Goal: Transaction & Acquisition: Purchase product/service

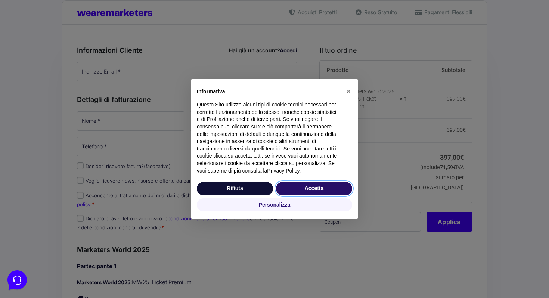
click at [304, 193] on button "Accetta" at bounding box center [314, 188] width 76 height 13
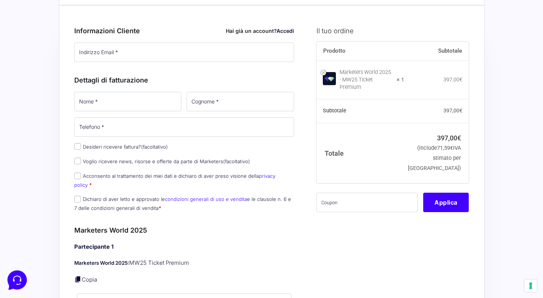
scroll to position [34, 0]
click at [134, 150] on label "Desideri ricevere fattura? (facoltativo)" at bounding box center [121, 147] width 94 height 6
click at [81, 150] on input "Desideri ricevere fattura? (facoltativo)" at bounding box center [77, 146] width 7 height 7
checkbox input "true"
select select "IT"
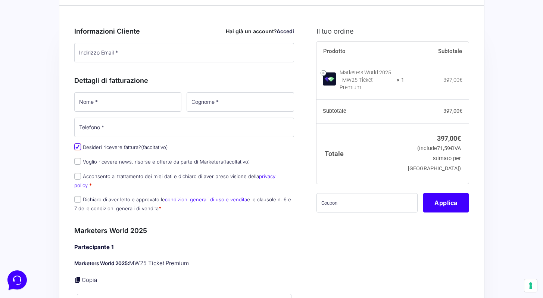
type input "0000000"
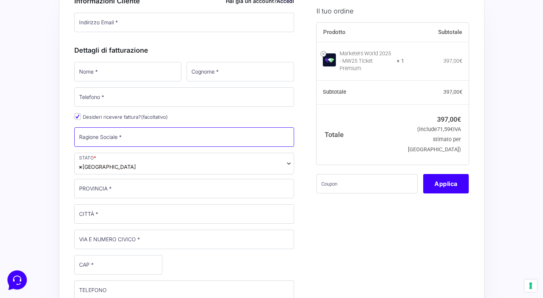
click at [140, 141] on input "Ragione Sociale *" at bounding box center [184, 136] width 220 height 19
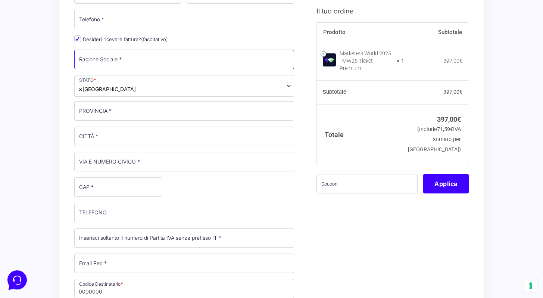
scroll to position [0, 0]
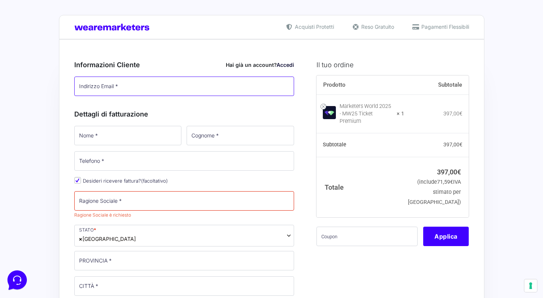
click at [177, 90] on input "Indirizzo Email *" at bounding box center [184, 86] width 220 height 19
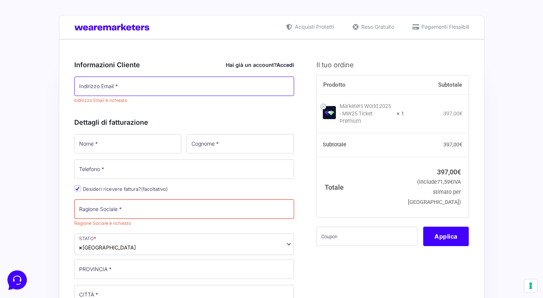
paste input "[EMAIL_ADDRESS][DOMAIN_NAME]"
type input "[EMAIL_ADDRESS][DOMAIN_NAME]"
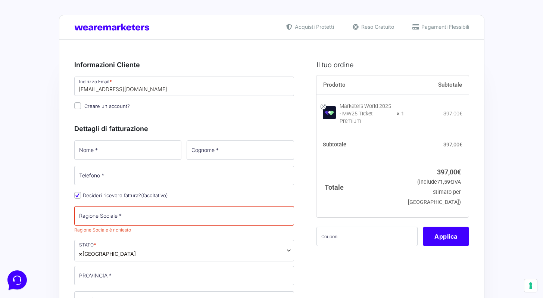
click at [147, 158] on input "Nome *" at bounding box center [128, 149] width 108 height 19
type input "[PERSON_NAME]"
type input "Mancari"
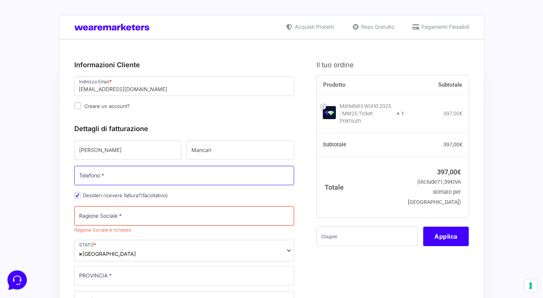
type input "[PHONE_NUMBER]"
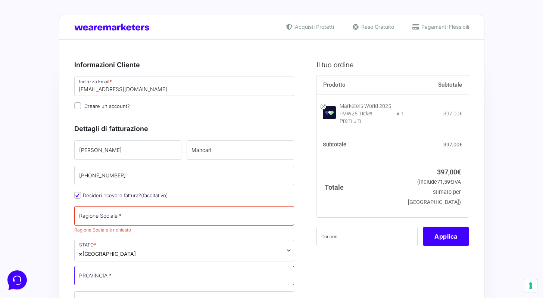
type input "ME"
type input "Ficarra"
type input "[STREET_ADDRESS]"
type input "98062"
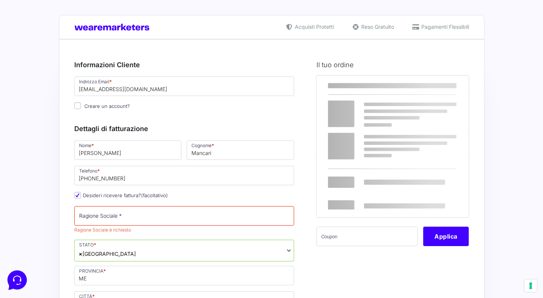
click at [184, 196] on p "Desideri ricevere fattura? (facoltativo)" at bounding box center [184, 195] width 225 height 11
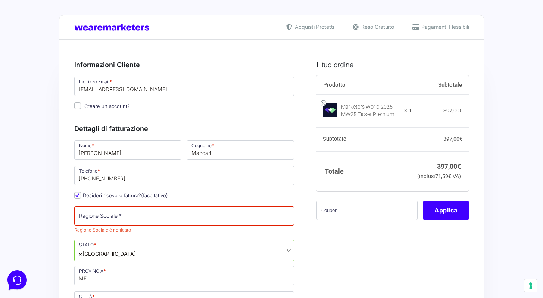
scroll to position [62, 0]
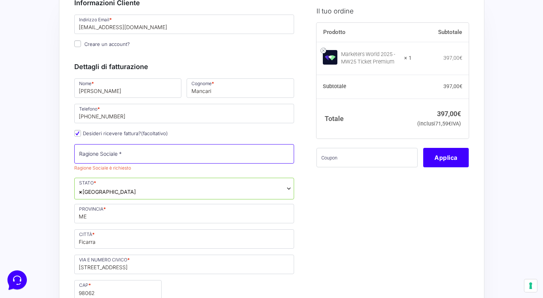
click at [161, 155] on input "Ragione Sociale *" at bounding box center [184, 153] width 220 height 19
paste input "NEOSTARS DI [PERSON_NAME]"
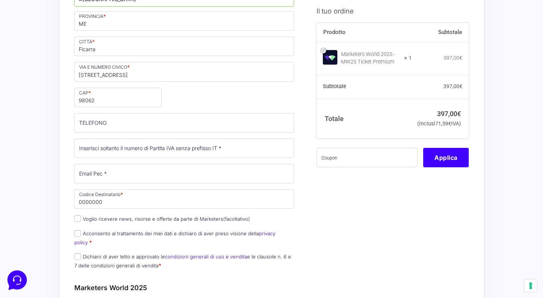
type input "NEOSTARS DI [PERSON_NAME]"
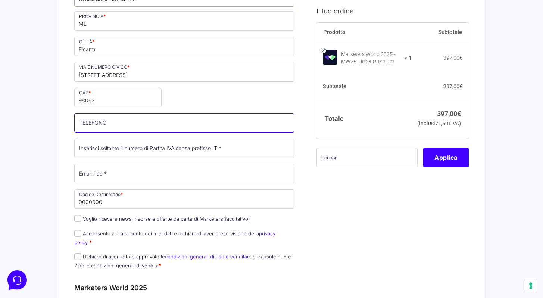
scroll to position [246, 0]
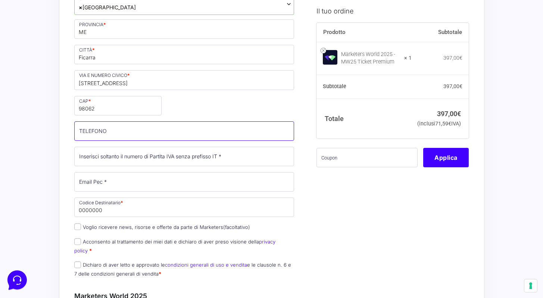
click at [190, 129] on input "TELEFONO (facoltativo)" at bounding box center [184, 130] width 220 height 19
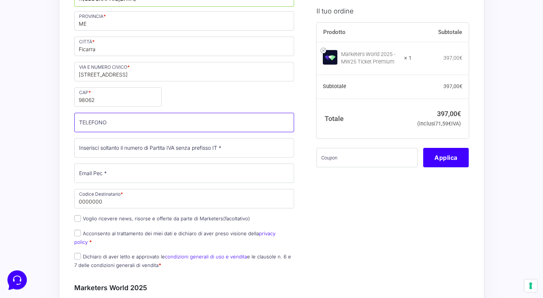
type input "[PHONE_NUMBER]"
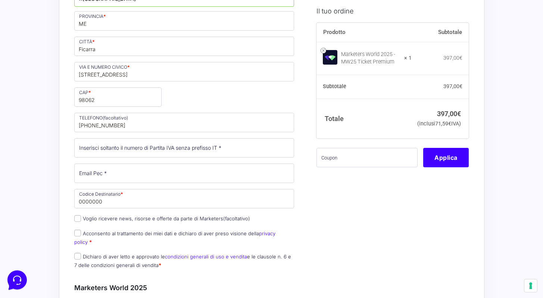
click at [127, 137] on div "Nome * [PERSON_NAME] * Mancari Telefono * [PHONE_NUMBER] Desideri ricevere fatt…" at bounding box center [184, 84] width 225 height 382
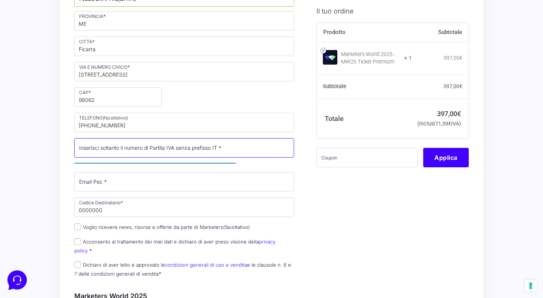
click at [136, 149] on input "Partita Iva *" at bounding box center [184, 147] width 220 height 19
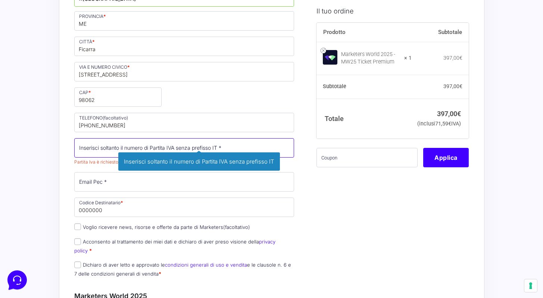
paste input "03833990835"
type input "03833990835"
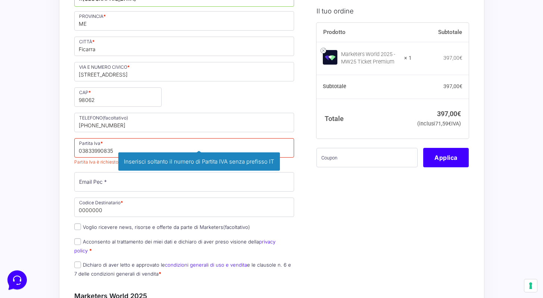
click at [102, 170] on div "Nome * [PERSON_NAME] * Mancari Telefono * [PHONE_NUMBER] Desideri ricevere fatt…" at bounding box center [184, 88] width 225 height 390
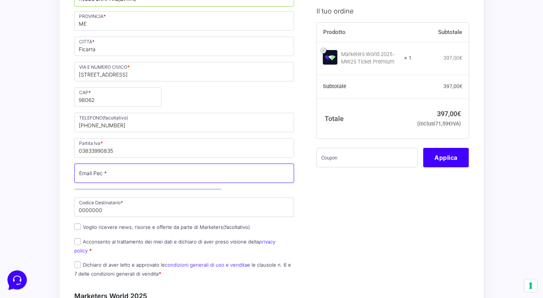
click at [133, 176] on input "Email Pec *" at bounding box center [184, 173] width 220 height 19
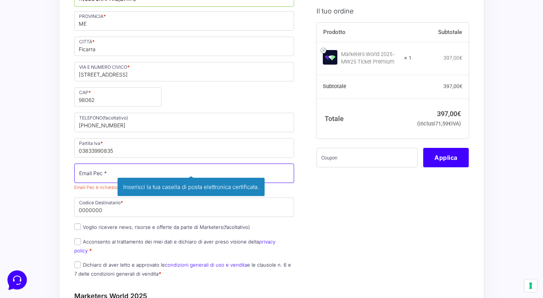
paste input "[PERSON_NAME][EMAIL_ADDRESS][DOMAIN_NAME]"
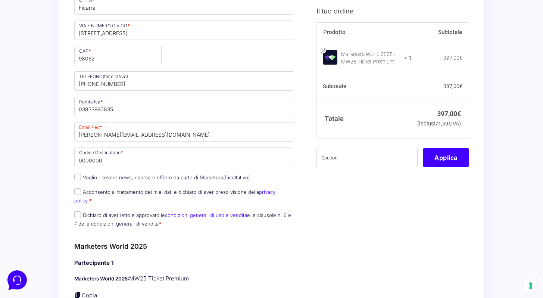
scroll to position [291, 0]
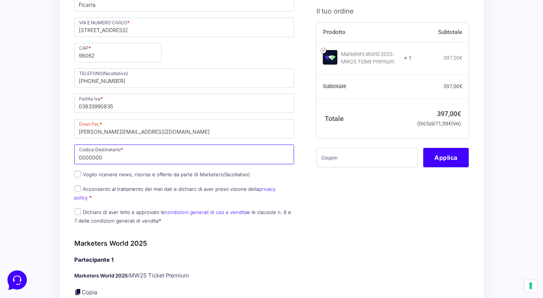
click at [116, 154] on input "0000000" at bounding box center [184, 153] width 220 height 19
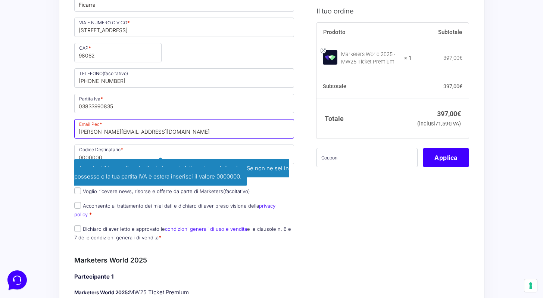
click at [120, 128] on input "[PERSON_NAME][EMAIL_ADDRESS][DOMAIN_NAME]" at bounding box center [184, 128] width 220 height 19
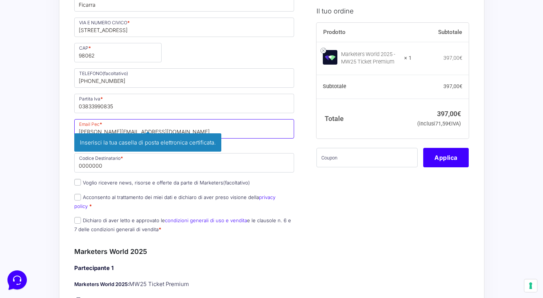
click at [130, 127] on input "[PERSON_NAME][EMAIL_ADDRESS][DOMAIN_NAME]" at bounding box center [184, 128] width 220 height 19
click at [165, 132] on input "[PERSON_NAME][EMAIL_ADDRESS][DOMAIN_NAME]" at bounding box center [184, 128] width 220 height 19
click at [81, 131] on input "[PERSON_NAME][EMAIL_ADDRESS][DOMAIN_NAME]" at bounding box center [184, 128] width 220 height 19
click at [170, 132] on input "[PERSON_NAME][EMAIL_ADDRESS][DOMAIN_NAME]" at bounding box center [184, 128] width 220 height 19
type input "[PERSON_NAME][EMAIL_ADDRESS][DOMAIN_NAME]"
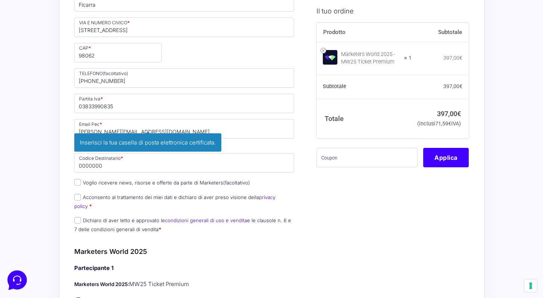
drag, startPoint x: 60, startPoint y: 113, endPoint x: 63, endPoint y: 111, distance: 4.0
click at [60, 113] on div "Riepilogo Ordine 397,00 € Prodotto Subtotale Marketers World 2025 - MW25 Ticket…" at bounding box center [272, 269] width 426 height 1043
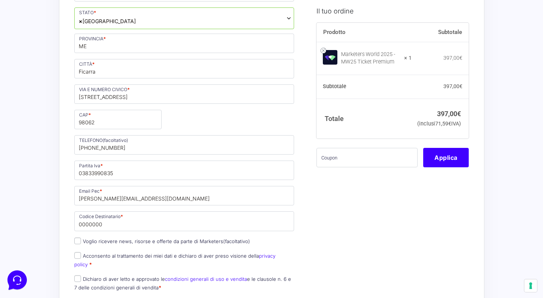
scroll to position [347, 0]
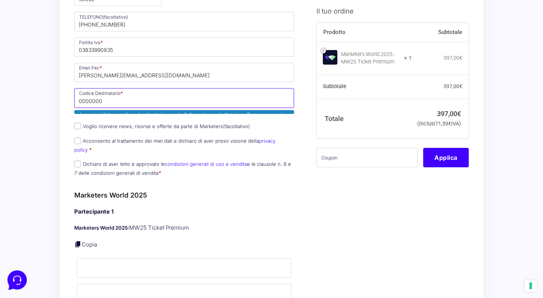
click at [93, 104] on input "0000000" at bounding box center [184, 97] width 220 height 19
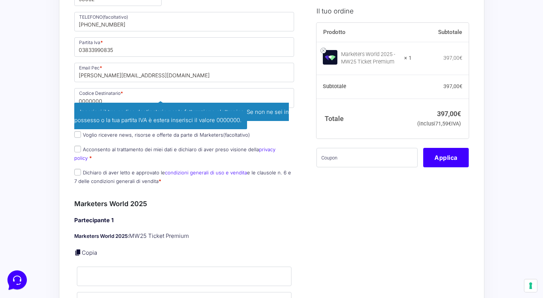
click at [62, 106] on div "Riepilogo Ordine 397,00 € Prodotto Subtotale Marketers World 2025 - MW25 Ticket…" at bounding box center [272, 217] width 426 height 1051
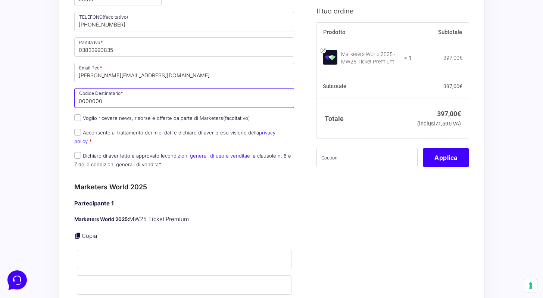
click at [114, 100] on input "0000000" at bounding box center [184, 97] width 220 height 19
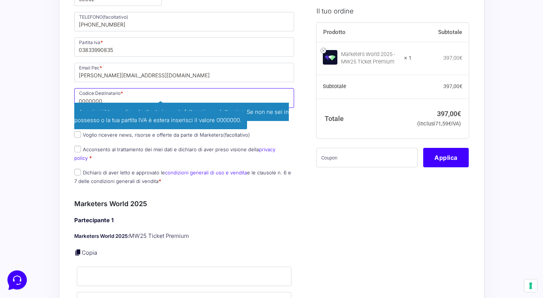
click at [114, 100] on input "0000000" at bounding box center [184, 97] width 220 height 19
click at [96, 95] on input "Codice Destinatario *" at bounding box center [184, 97] width 220 height 19
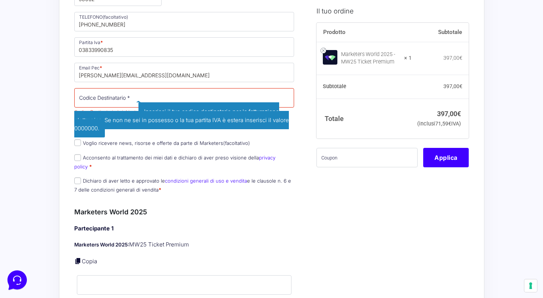
click at [154, 108] on span "Inserisci il tuo codice destinatario per la fatturazione elettronica. Se non ne…" at bounding box center [181, 119] width 215 height 35
click at [116, 94] on input "Codice Destinatario *" at bounding box center [184, 97] width 220 height 19
click at [65, 100] on div "Riepilogo Ordine 397,00 € Prodotto Subtotale Marketers World 2025 - MW25 Ticket…" at bounding box center [272, 221] width 426 height 1059
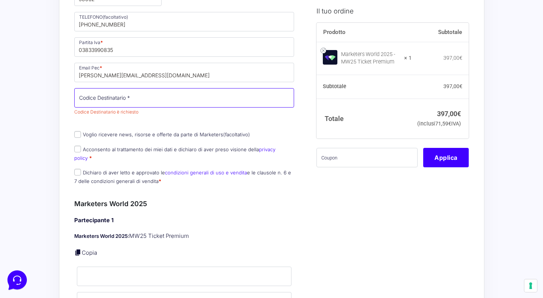
click at [102, 99] on input "Codice Destinatario *" at bounding box center [184, 97] width 220 height 19
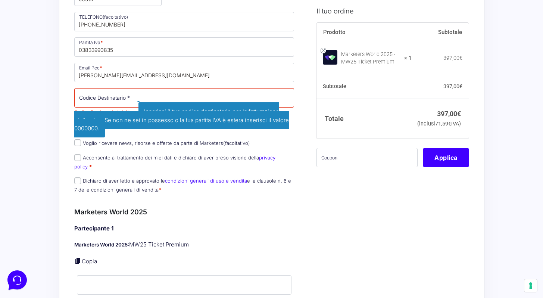
click at [134, 157] on label "Acconsento al trattamento dei miei dati e dichiaro di aver preso visione della …" at bounding box center [174, 162] width 201 height 15
click at [81, 157] on input "Acconsento al trattamento dei miei dati e dichiaro di aver preso visione della …" at bounding box center [77, 157] width 7 height 7
checkbox input "true"
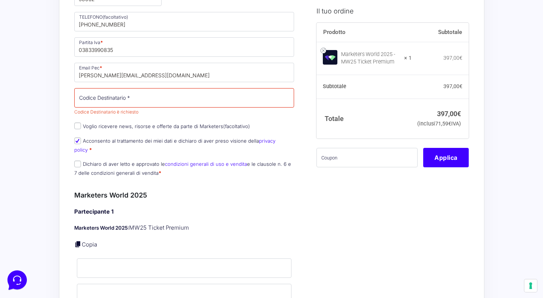
click at [113, 161] on label "Dichiaro di aver letto e approvato le condizioni generali di uso e vendita e le…" at bounding box center [182, 168] width 217 height 15
click at [81, 161] on input "Dichiaro di aver letto e approvato le condizioni generali di uso e vendita e le…" at bounding box center [77, 164] width 7 height 7
checkbox input "true"
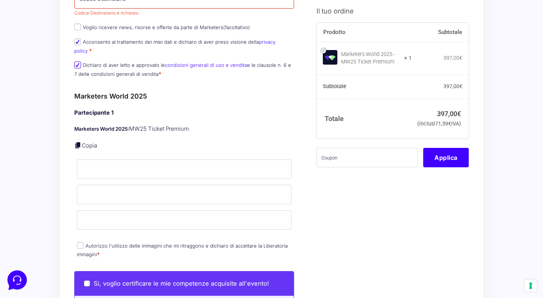
scroll to position [447, 0]
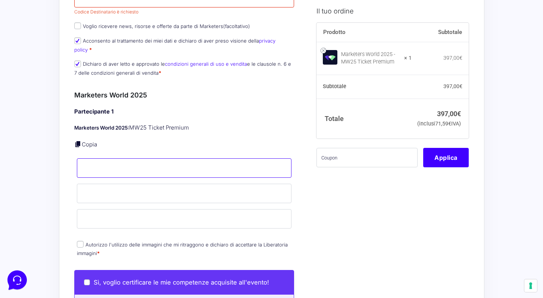
click at [114, 161] on input "Nome *" at bounding box center [184, 167] width 215 height 19
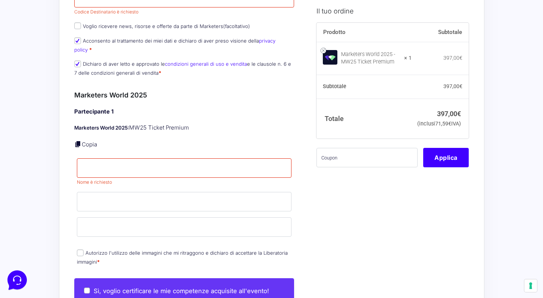
click at [119, 140] on p "Copia" at bounding box center [184, 144] width 220 height 9
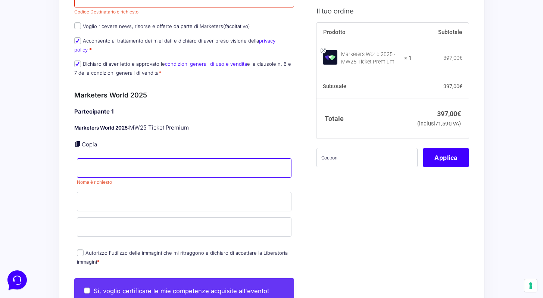
click at [116, 158] on input "Nome *" at bounding box center [184, 167] width 215 height 19
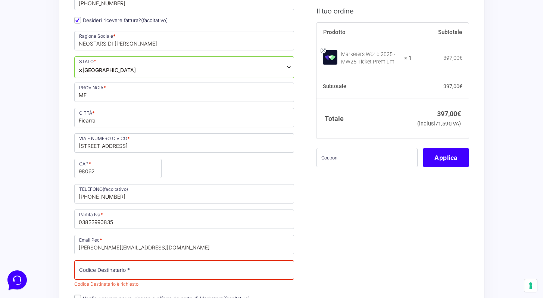
scroll to position [218, 0]
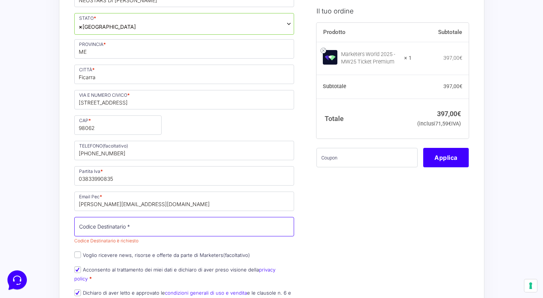
click at [180, 231] on input "Codice Destinatario *" at bounding box center [184, 226] width 220 height 19
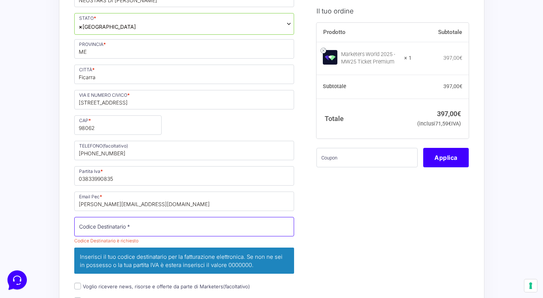
paste input "KRRH6B9"
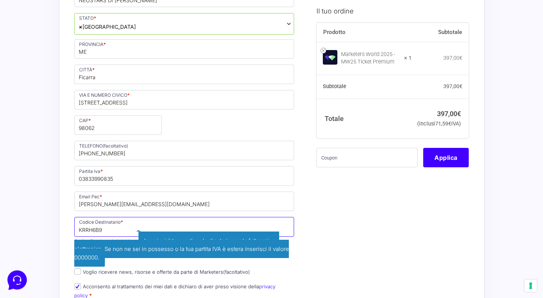
type input "KRRH6B9"
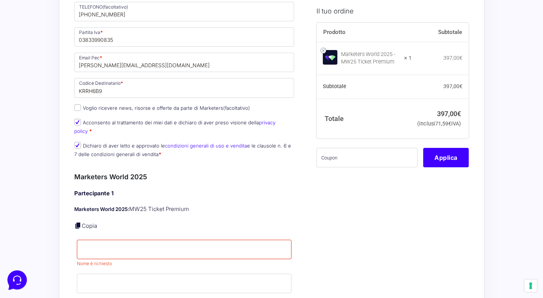
scroll to position [376, 0]
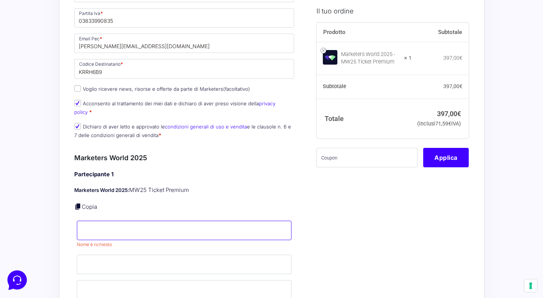
click at [224, 221] on input "Nome *" at bounding box center [184, 230] width 215 height 19
type input "[PERSON_NAME]"
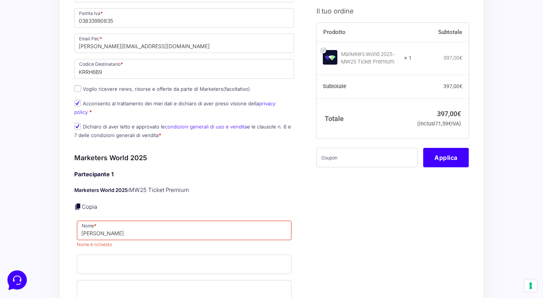
click at [260, 186] on p "Marketers World 2025: MW25 Ticket Premium" at bounding box center [184, 190] width 220 height 9
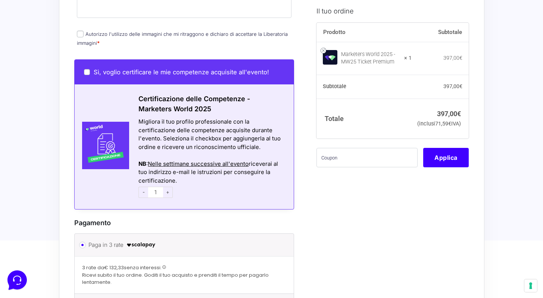
scroll to position [581, 0]
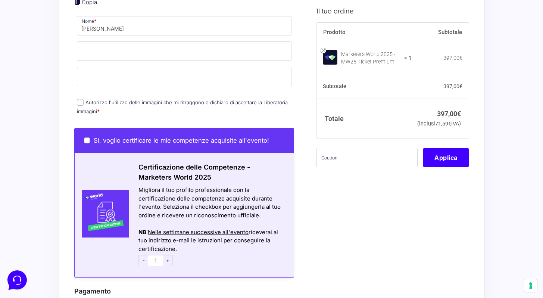
click at [209, 99] on label "Autorizzo l'utilizzo delle immagini che mi ritraggono e dichiaro di accettare l…" at bounding box center [182, 106] width 211 height 15
click at [84, 99] on input "Autorizzo l'utilizzo delle immagini che mi ritraggono e dichiaro di accettare l…" at bounding box center [80, 102] width 7 height 7
click at [105, 99] on label "Autorizzo l'utilizzo delle immagini che mi ritraggono e dichiaro di accettare l…" at bounding box center [182, 106] width 211 height 15
click at [84, 99] on input "Autorizzo l'utilizzo delle immagini che mi ritraggono e dichiaro di accettare l…" at bounding box center [80, 102] width 7 height 7
checkbox input "false"
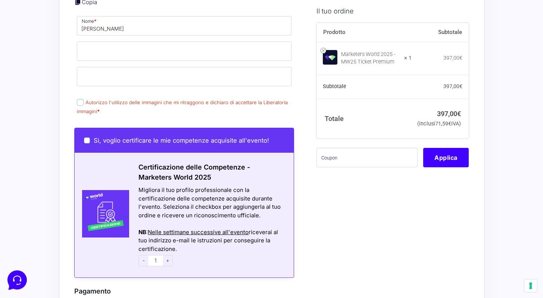
click at [95, 141] on div "Sì, voglio certificare le mie competenze acquisite all'evento!" at bounding box center [185, 140] width 220 height 25
click at [95, 137] on span "Sì, voglio certificare le mie competenze acquisite all'evento!" at bounding box center [181, 140] width 175 height 7
click at [90, 137] on input "Sì, voglio certificare le mie competenze acquisite all'evento!" at bounding box center [87, 140] width 6 height 6
checkbox input "true"
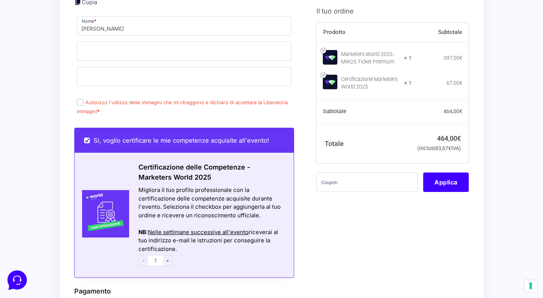
click at [91, 137] on label "Sì, voglio certificare le mie competenze acquisite all'evento!" at bounding box center [176, 140] width 185 height 7
click at [90, 137] on input "Sì, voglio certificare le mie competenze acquisite all'evento!" at bounding box center [87, 140] width 6 height 6
checkbox input "false"
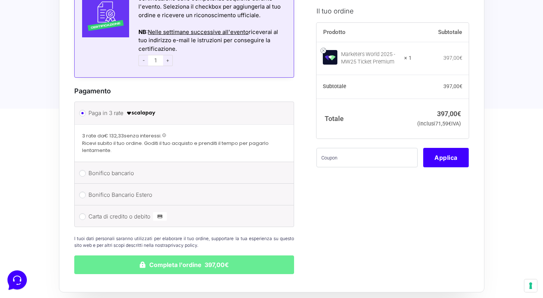
scroll to position [781, 0]
click at [130, 168] on label "Bonifico bancario" at bounding box center [182, 173] width 189 height 11
click at [86, 170] on input "Bonifico bancario" at bounding box center [82, 173] width 7 height 7
radio input "true"
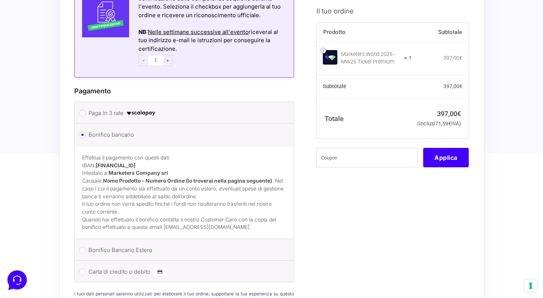
click at [118, 245] on label "Bonifico Bancario Estero" at bounding box center [182, 250] width 189 height 11
click at [86, 247] on input "Bonifico Bancario Estero" at bounding box center [82, 250] width 7 height 7
radio input "true"
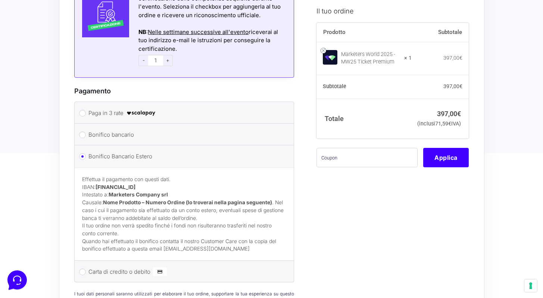
click at [121, 266] on label "Carta di credito o debito" at bounding box center [182, 271] width 189 height 11
click at [86, 268] on input "Carta di credito o debito" at bounding box center [82, 271] width 7 height 7
radio input "true"
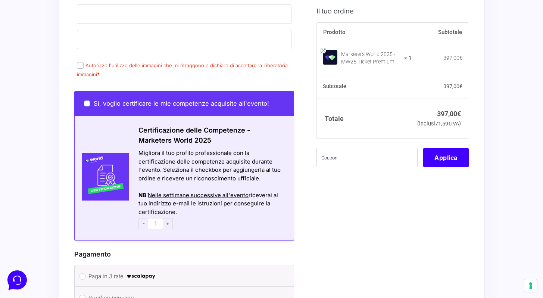
scroll to position [510, 0]
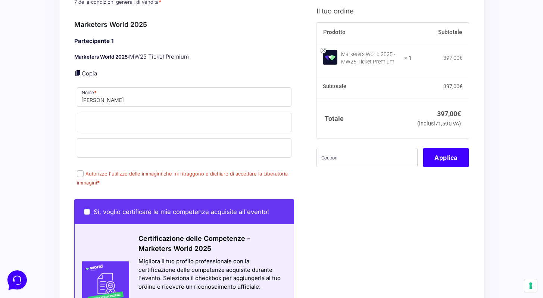
click at [85, 169] on p "Autorizzo l'utilizzo delle immagini che mi ritraggono e dichiaro di accettare l…" at bounding box center [184, 177] width 220 height 19
click at [81, 170] on input "Autorizzo l'utilizzo delle immagini che mi ritraggono e dichiaro di accettare l…" at bounding box center [80, 173] width 7 height 7
checkbox input "true"
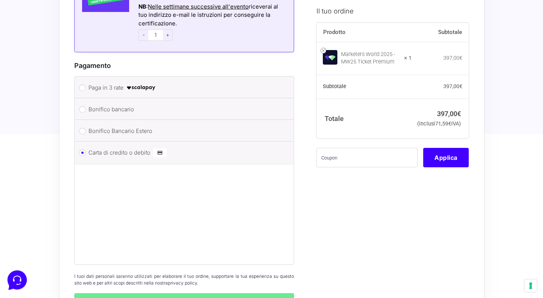
scroll to position [903, 0]
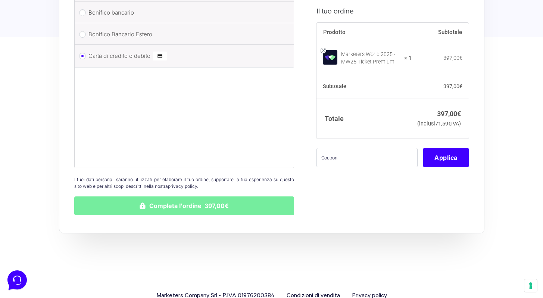
click at [253, 196] on button "Completa l'ordine 397,00€" at bounding box center [184, 205] width 220 height 19
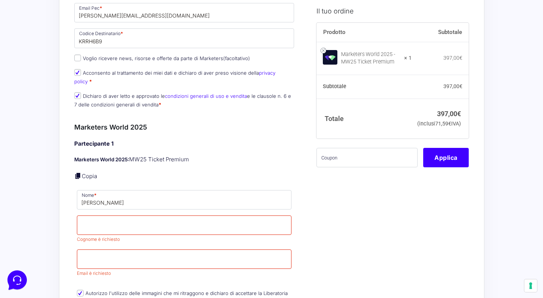
scroll to position [519, 0]
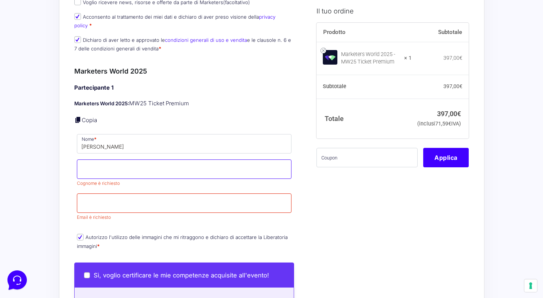
click at [215, 161] on input "Cognome *" at bounding box center [184, 168] width 215 height 19
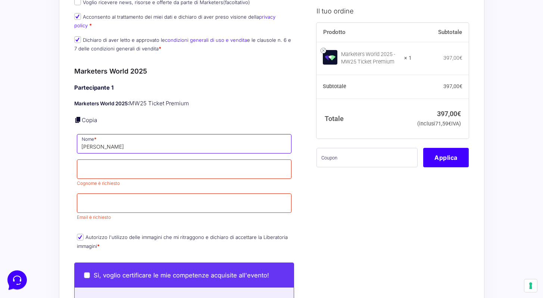
click at [216, 135] on input "[PERSON_NAME]" at bounding box center [184, 143] width 215 height 19
click at [216, 116] on p "Copia" at bounding box center [184, 120] width 220 height 9
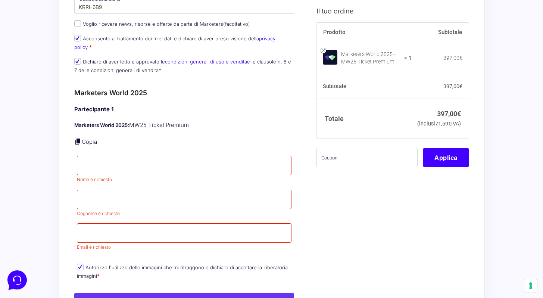
scroll to position [457, 0]
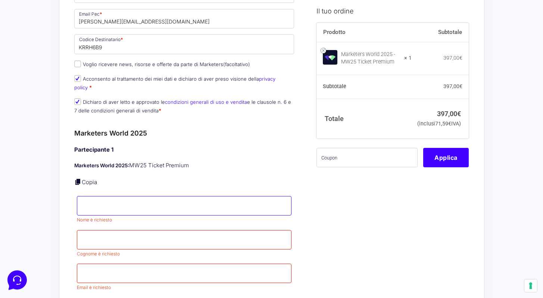
click at [109, 200] on input "Nome *" at bounding box center [184, 205] width 215 height 19
type input "[PERSON_NAME]"
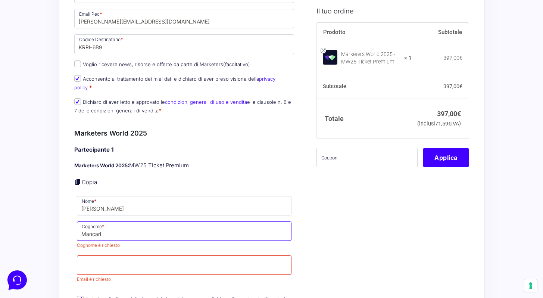
type input "Mancari"
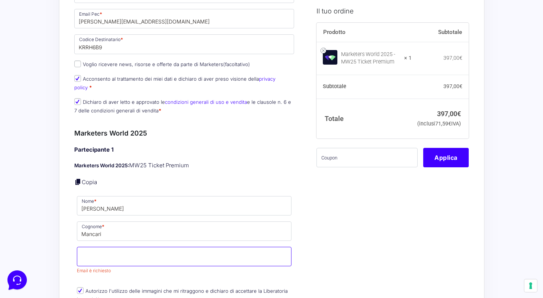
paste input "KRRH6B9"
type input "KRRH6B9"
click at [103, 249] on input "KRRH6B9" at bounding box center [184, 256] width 215 height 19
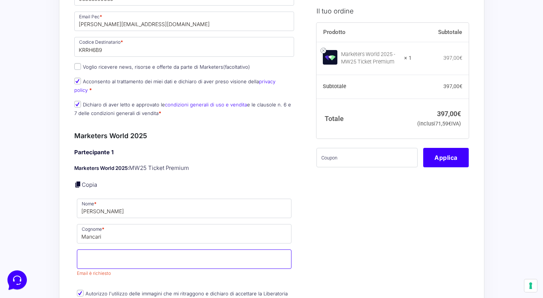
scroll to position [449, 0]
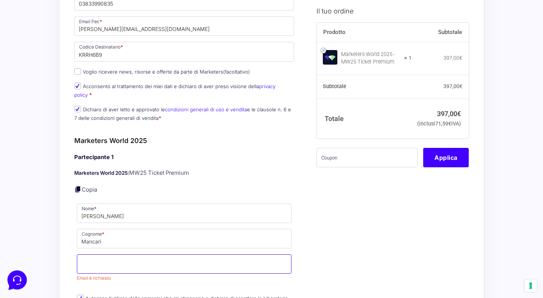
click at [144, 260] on input "Email *" at bounding box center [184, 263] width 215 height 19
paste input "[EMAIL_ADDRESS][DOMAIN_NAME]"
type input "[EMAIL_ADDRESS][DOMAIN_NAME]"
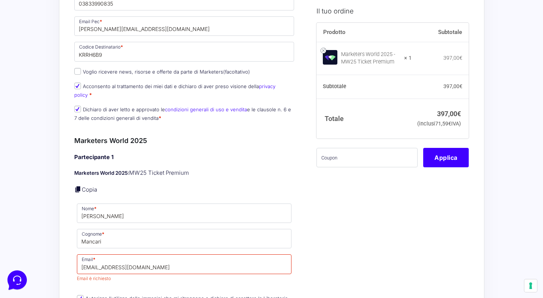
click at [66, 234] on div "Riepilogo Ordine 397,00 € Prodotto Subtotale Marketers World 2025 - MW25 Ticket…" at bounding box center [272, 170] width 426 height 1161
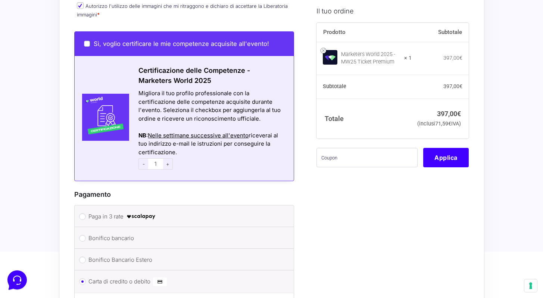
scroll to position [868, 0]
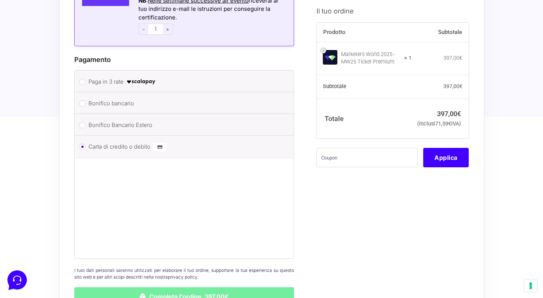
click at [204, 287] on button "Completa l'ordine 397,00€" at bounding box center [184, 296] width 220 height 19
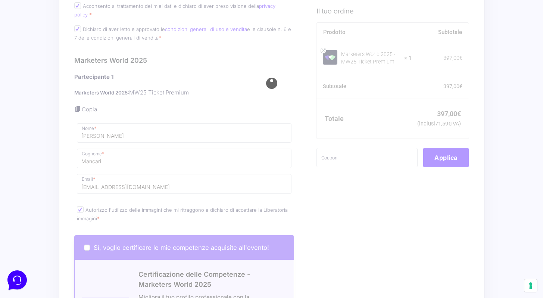
scroll to position [468, 0]
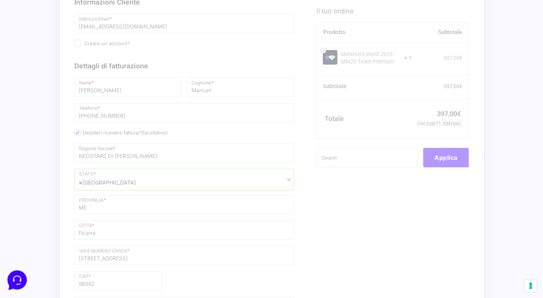
scroll to position [343, 0]
